Goal: Navigation & Orientation: Find specific page/section

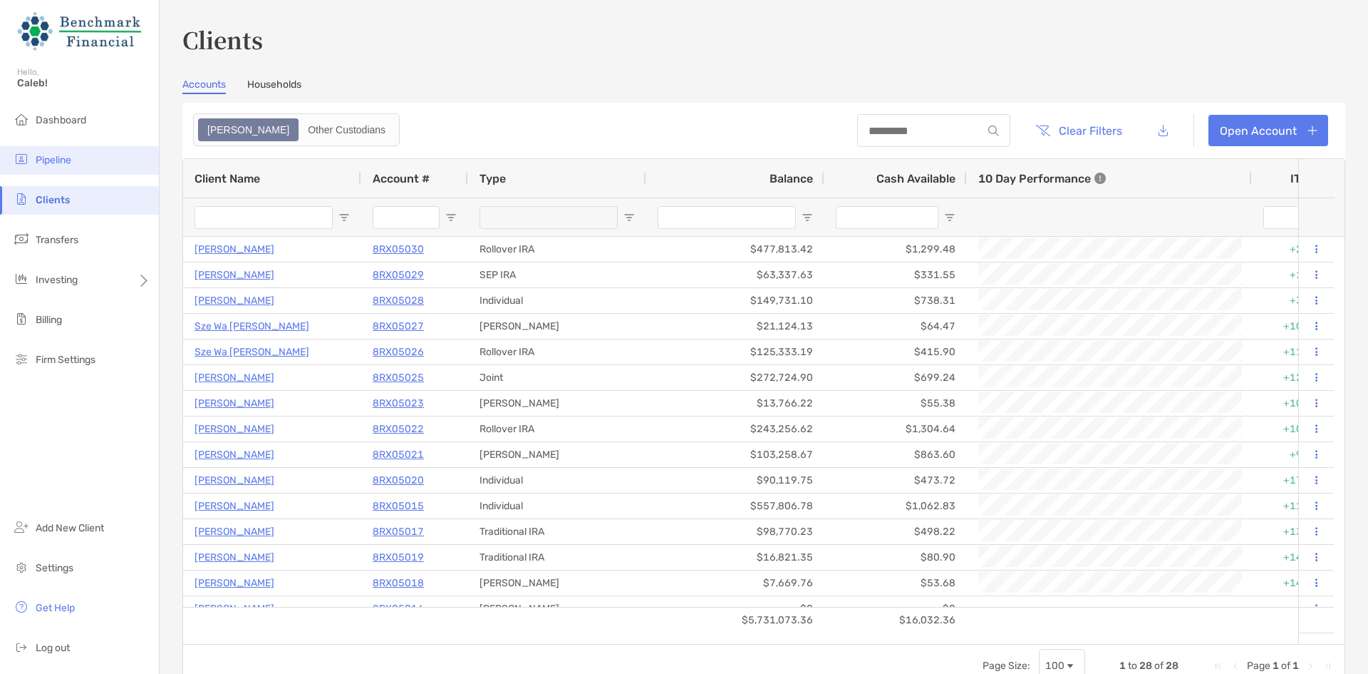
click at [123, 170] on li "Pipeline" at bounding box center [79, 160] width 159 height 29
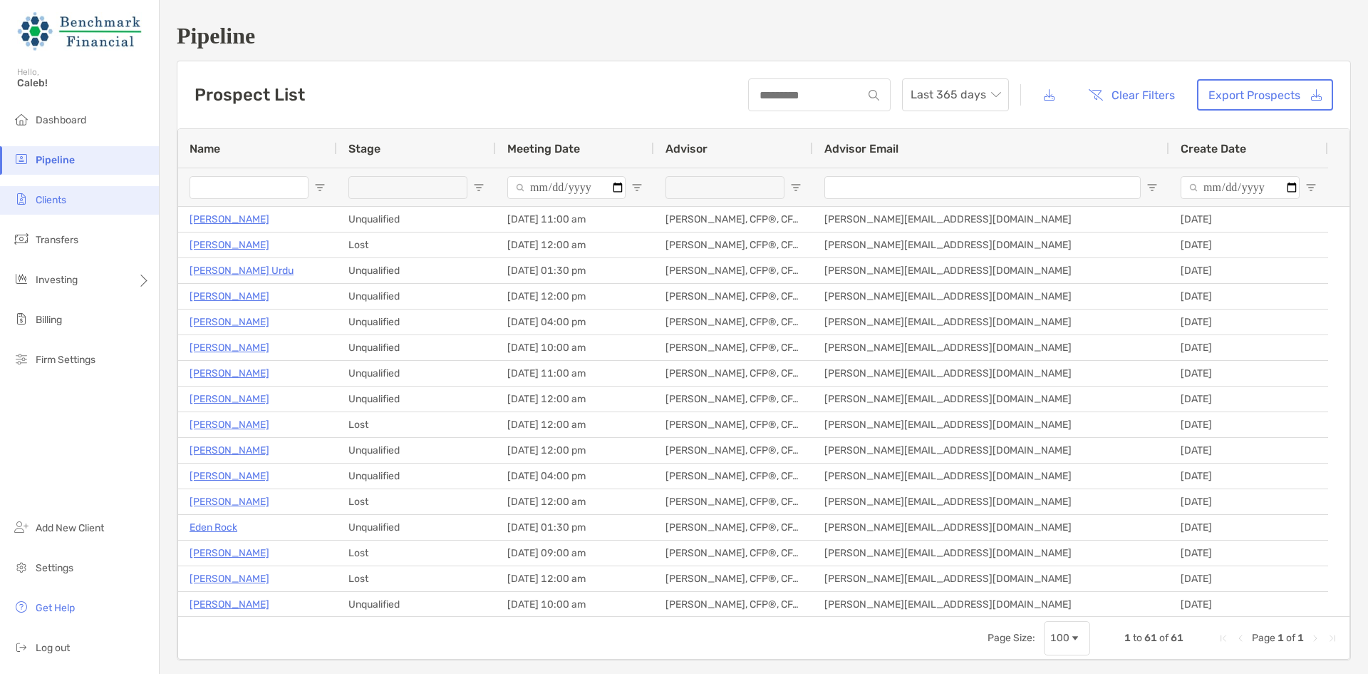
click at [101, 206] on li "Clients" at bounding box center [79, 200] width 159 height 29
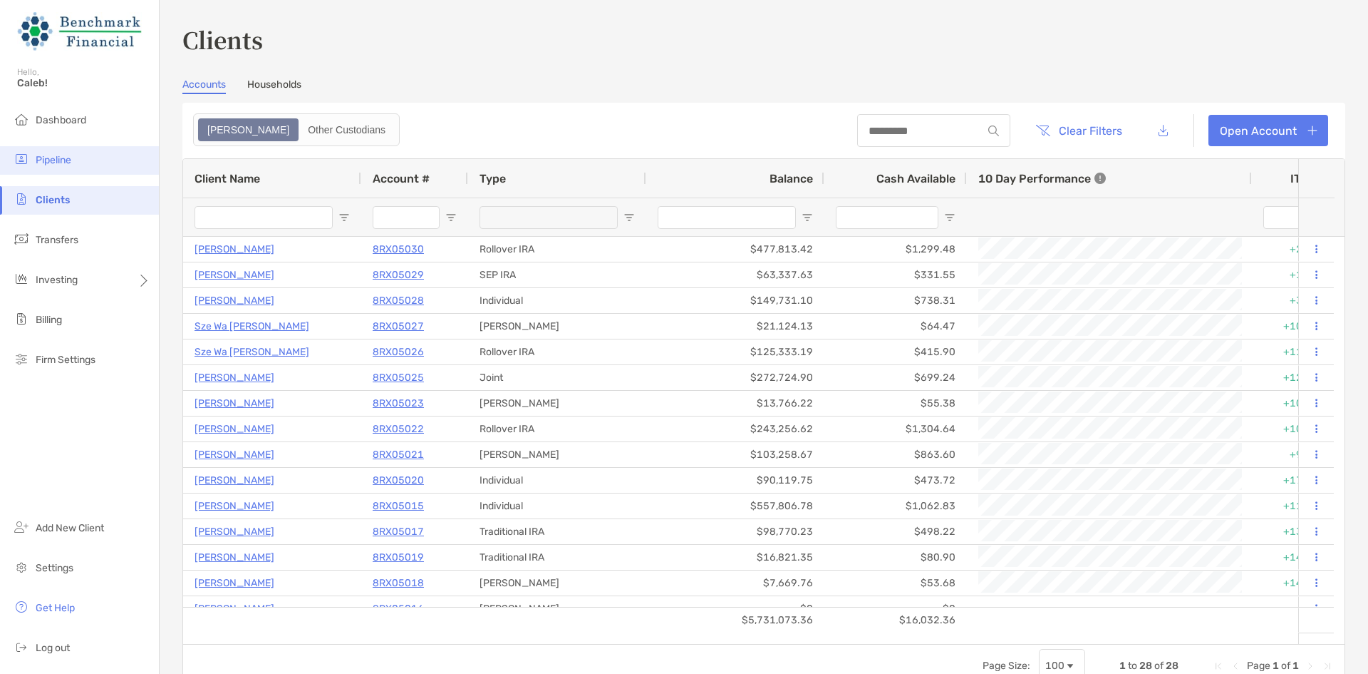
click at [88, 162] on li "Pipeline" at bounding box center [79, 160] width 159 height 29
